Goal: Find specific page/section: Find specific page/section

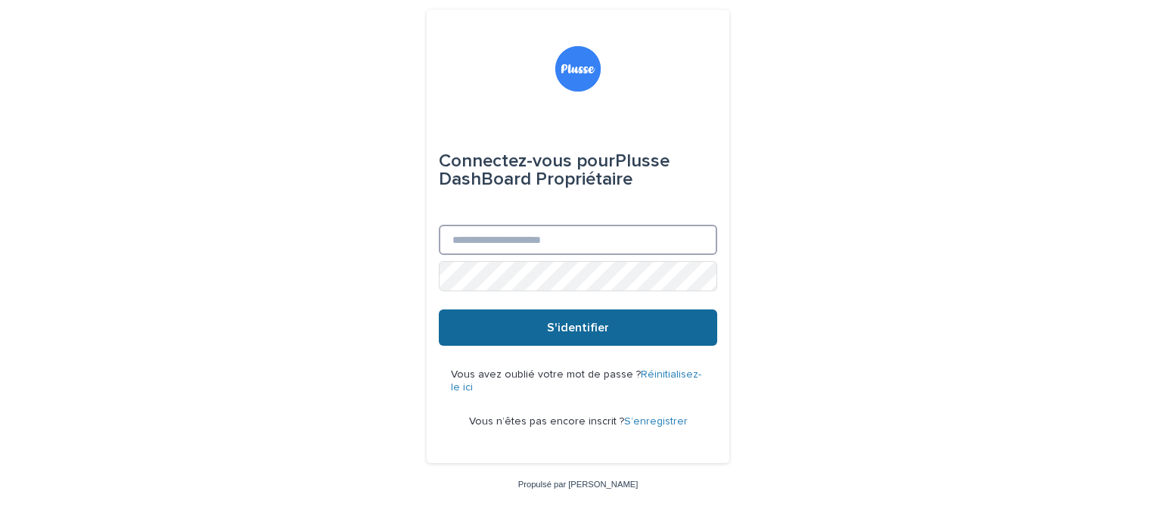
type input "**********"
click at [581, 325] on span "S'identifier" at bounding box center [578, 328] width 62 height 12
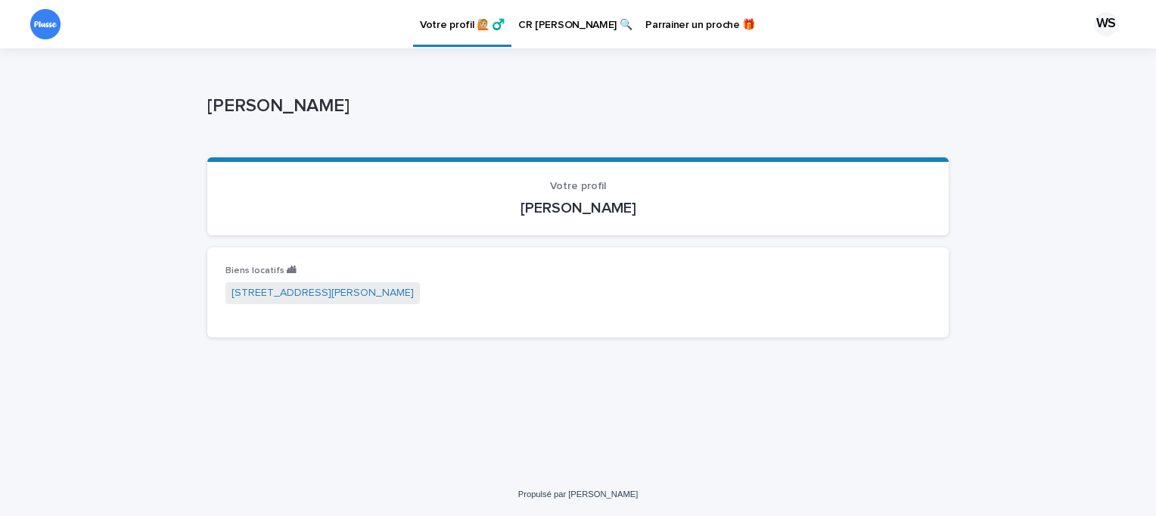
click at [457, 25] on p "Votre profil 🙋🏼 ♂️" at bounding box center [462, 16] width 85 height 32
click at [557, 24] on p "CR [PERSON_NAME] 🔍" at bounding box center [575, 16] width 114 height 32
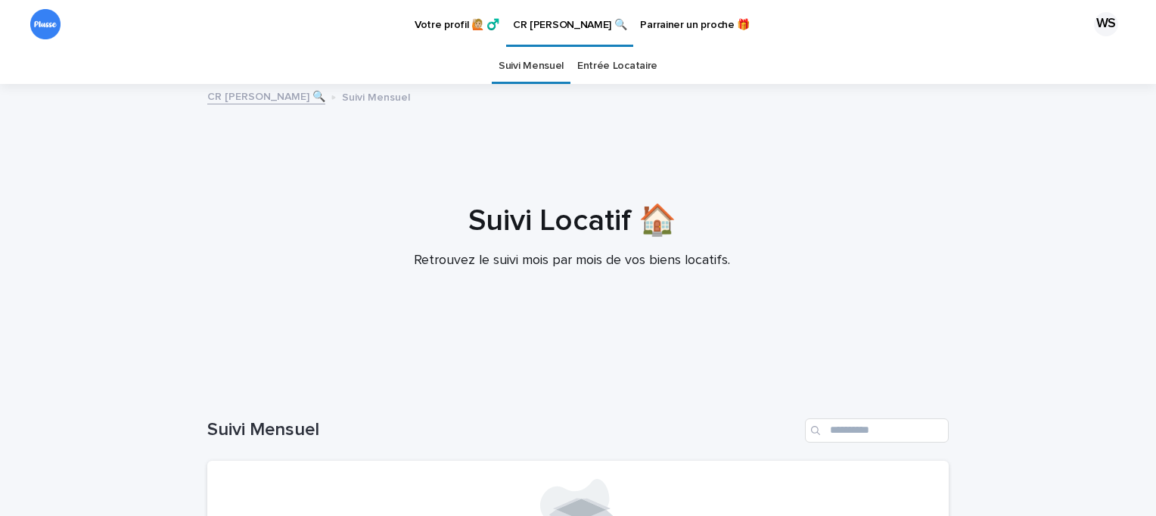
click at [606, 67] on link "Entrée Locataire" at bounding box center [617, 66] width 80 height 36
click at [605, 64] on link "Entrée Locataire" at bounding box center [617, 66] width 80 height 36
click at [472, 23] on p "Votre profil 🙋🏼 ♂️" at bounding box center [457, 16] width 85 height 32
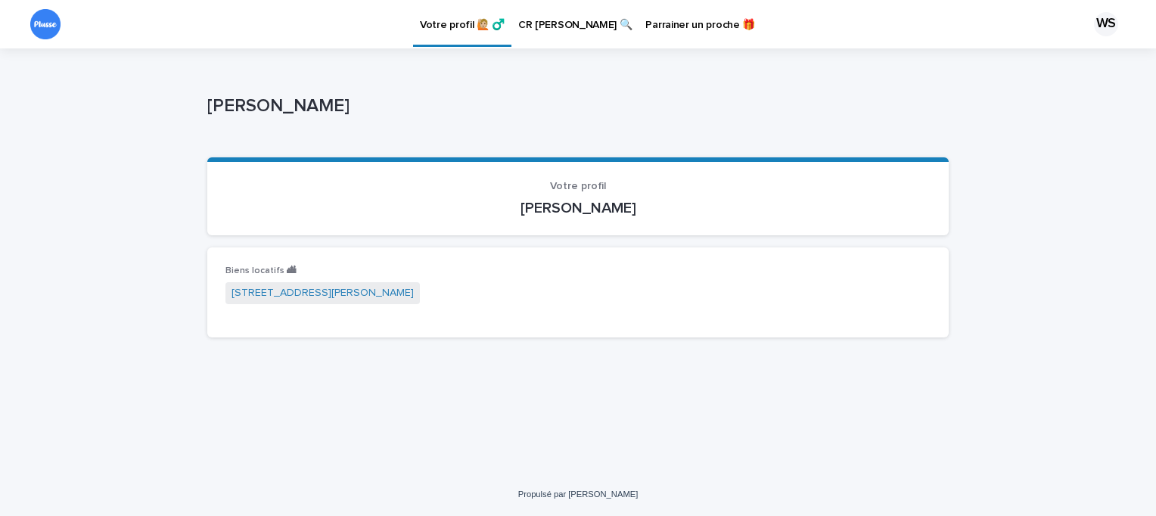
click at [1102, 20] on div "WS" at bounding box center [1106, 24] width 24 height 24
click at [560, 74] on div "[PERSON_NAME] [PERSON_NAME] Sorry, there was an error saving your record. Pleas…" at bounding box center [578, 198] width 742 height 301
click at [48, 21] on div at bounding box center [578, 24] width 1156 height 48
